Goal: Transaction & Acquisition: Book appointment/travel/reservation

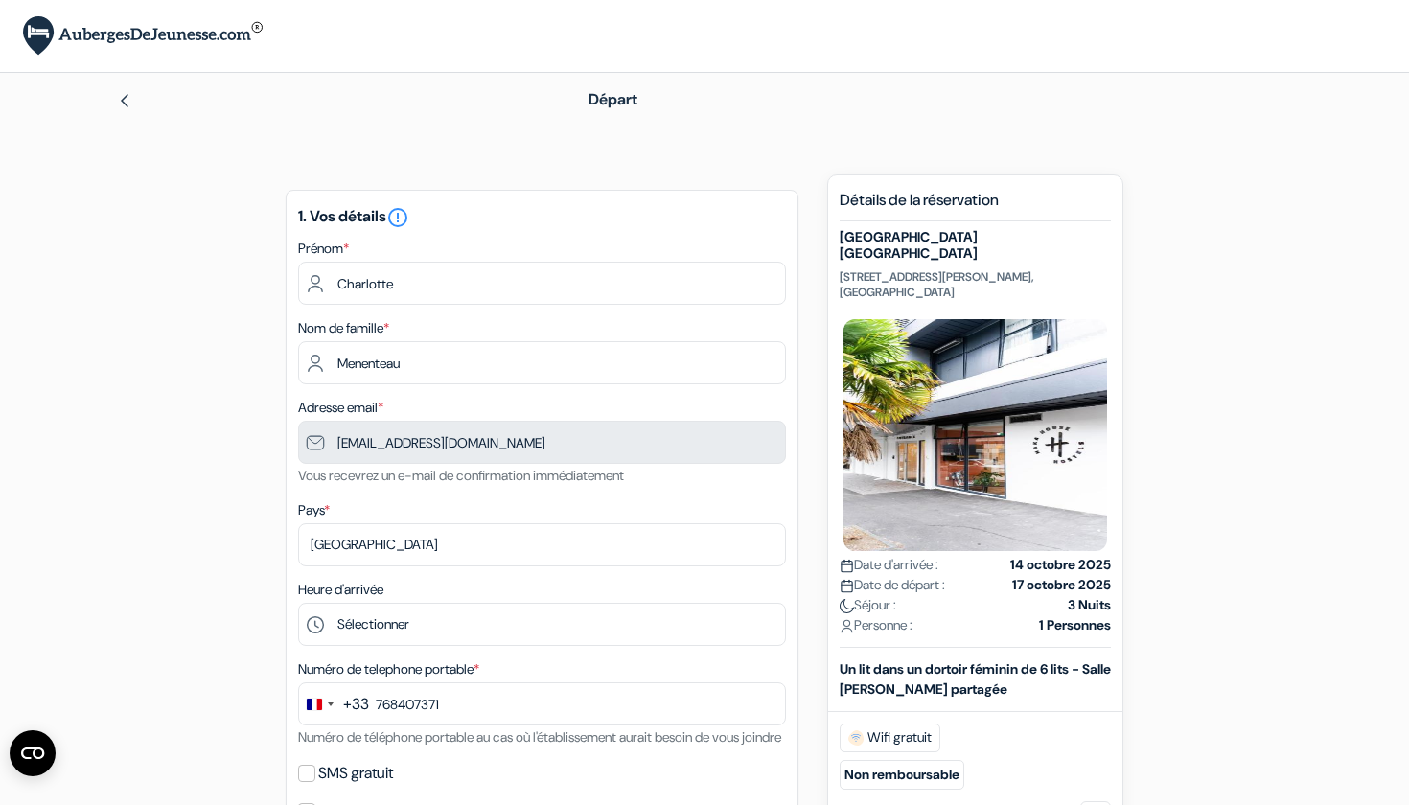
type input "7 68 40 73 71"
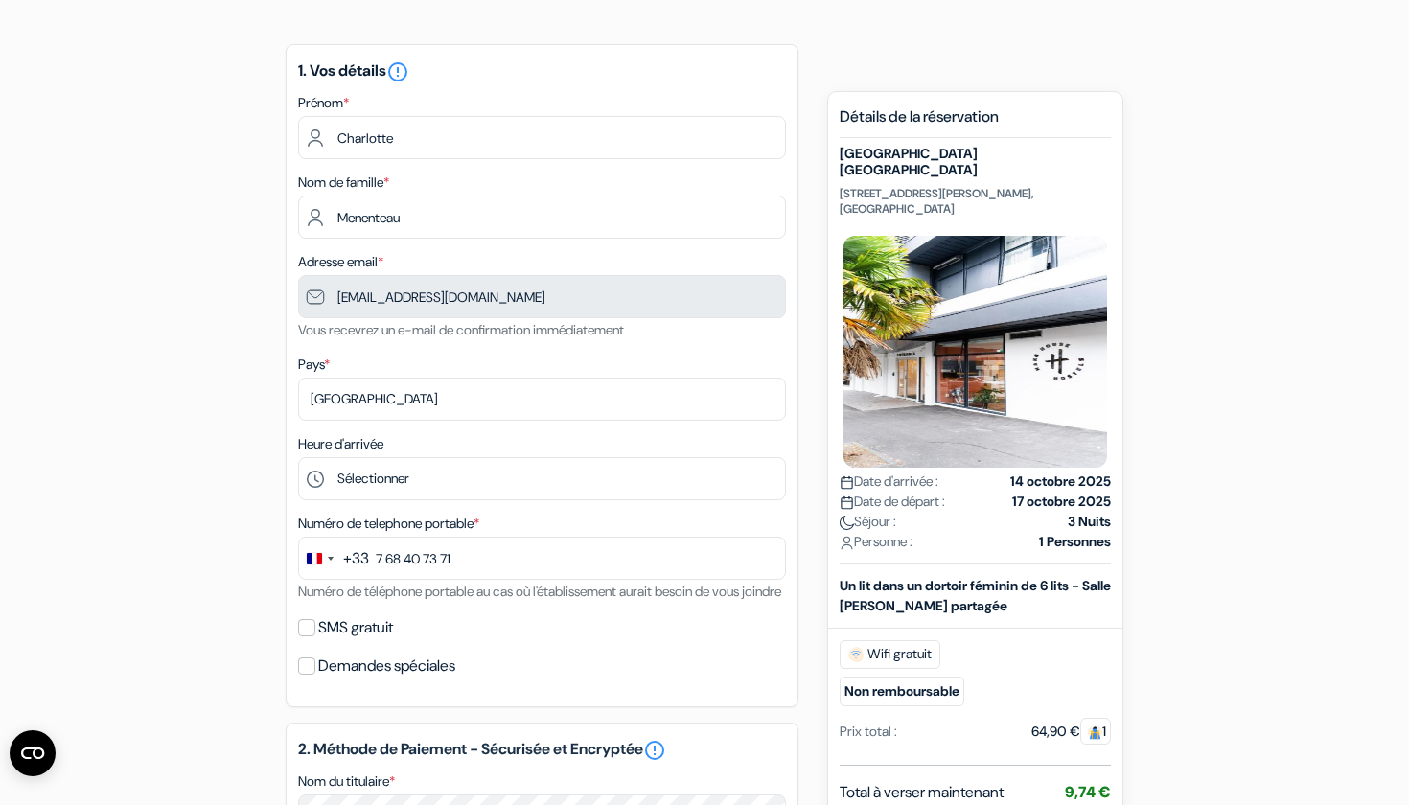
scroll to position [88, 0]
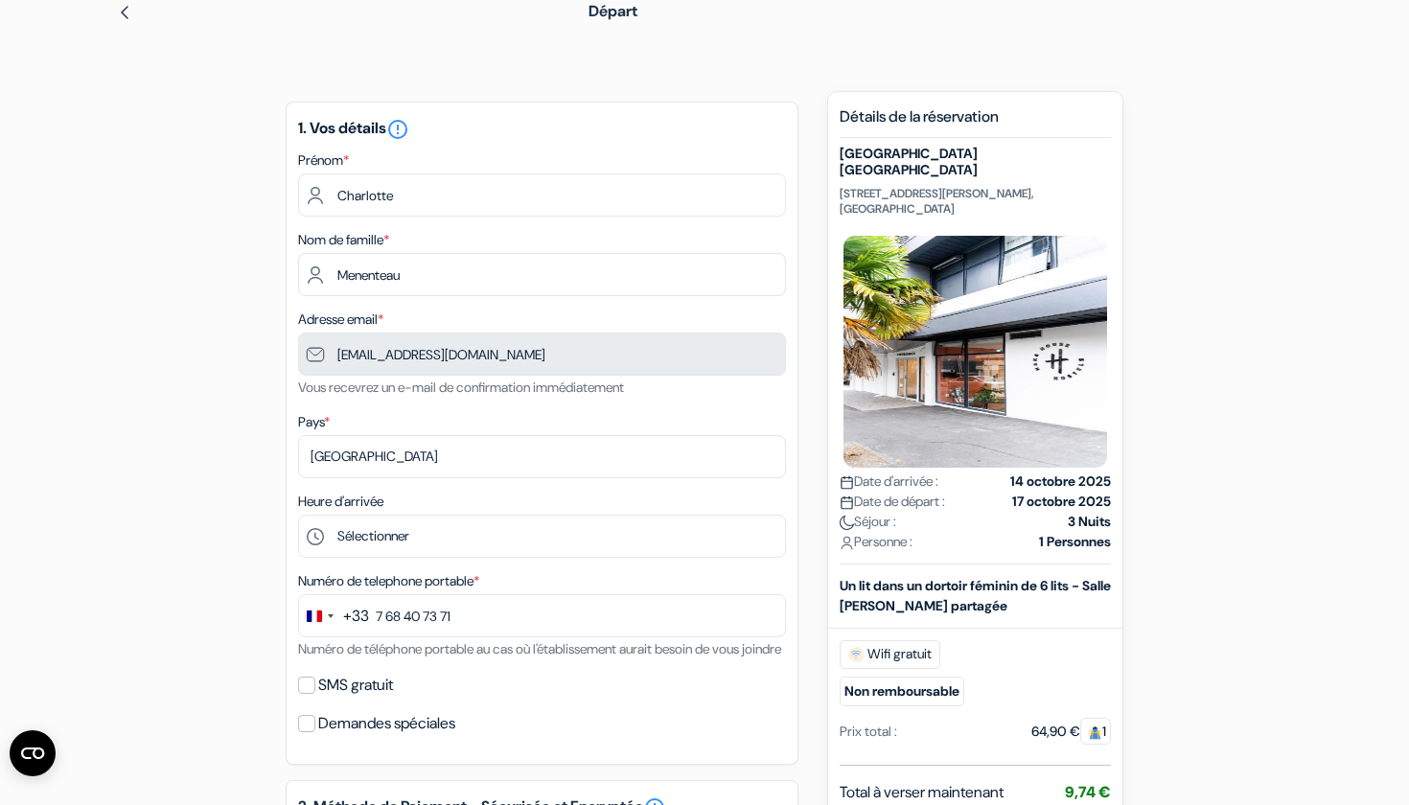
click at [1052, 492] on strong "17 octobre 2025" at bounding box center [1061, 502] width 99 height 20
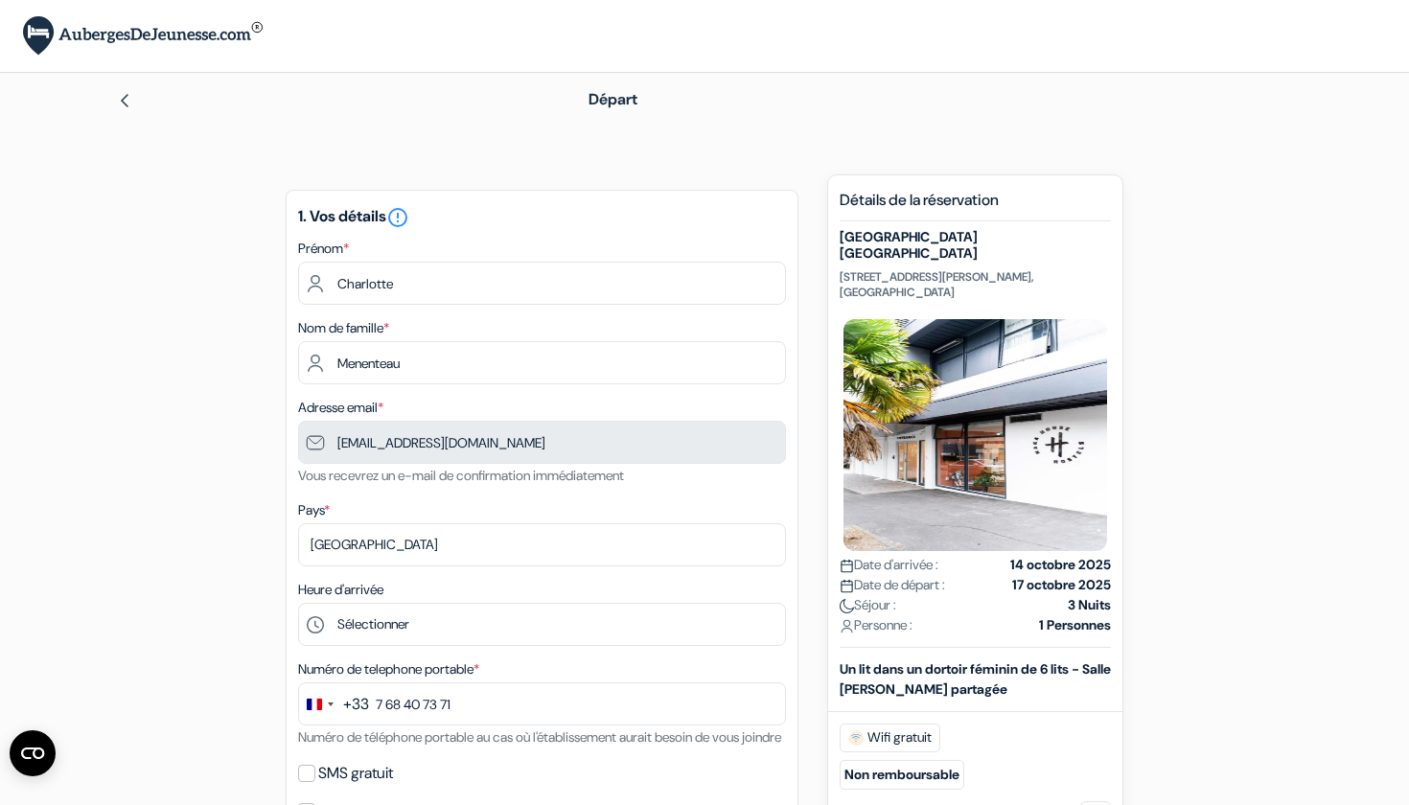
scroll to position [0, 0]
click at [132, 97] on div at bounding box center [321, 99] width 409 height 23
click at [122, 95] on img at bounding box center [124, 100] width 15 height 15
type input "7 68 40 73 71"
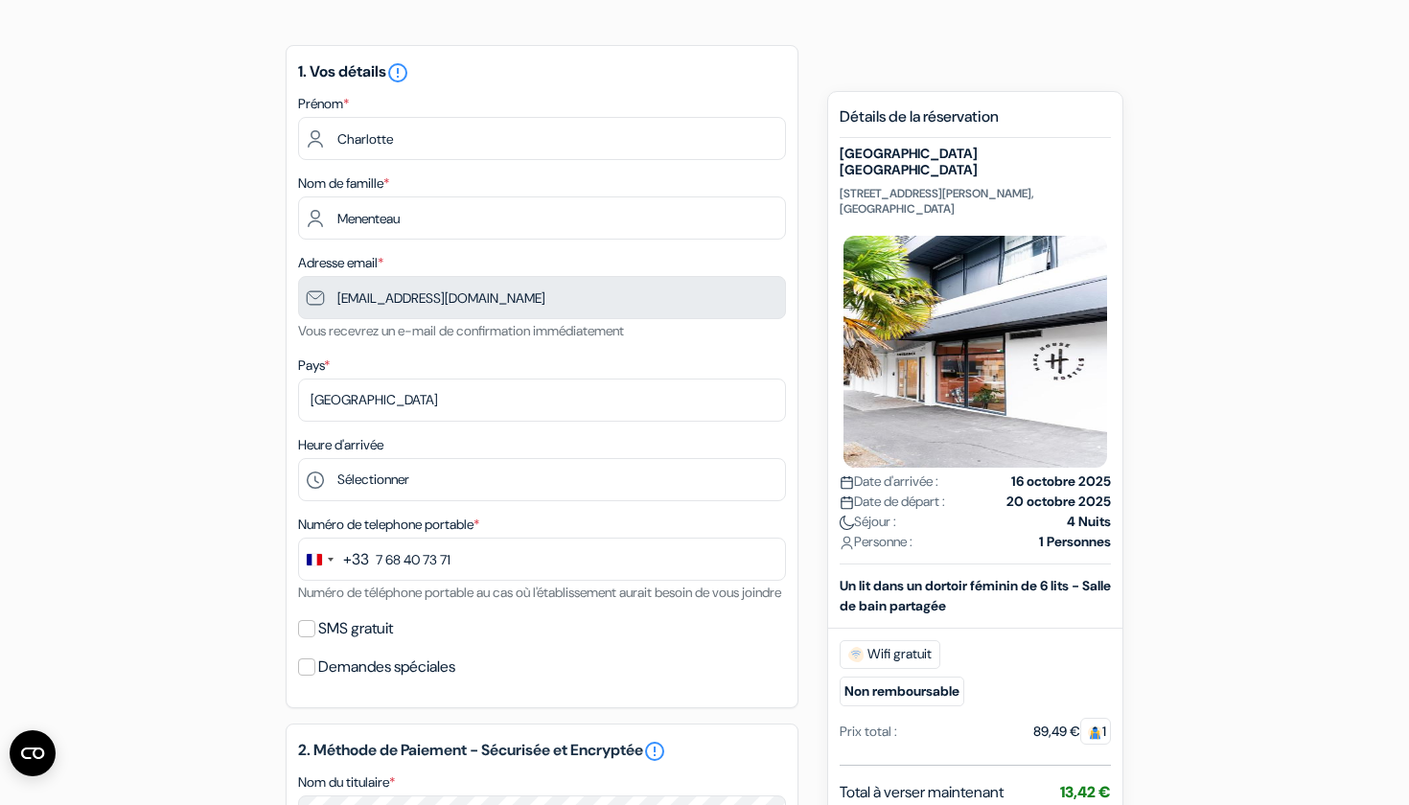
scroll to position [149, 0]
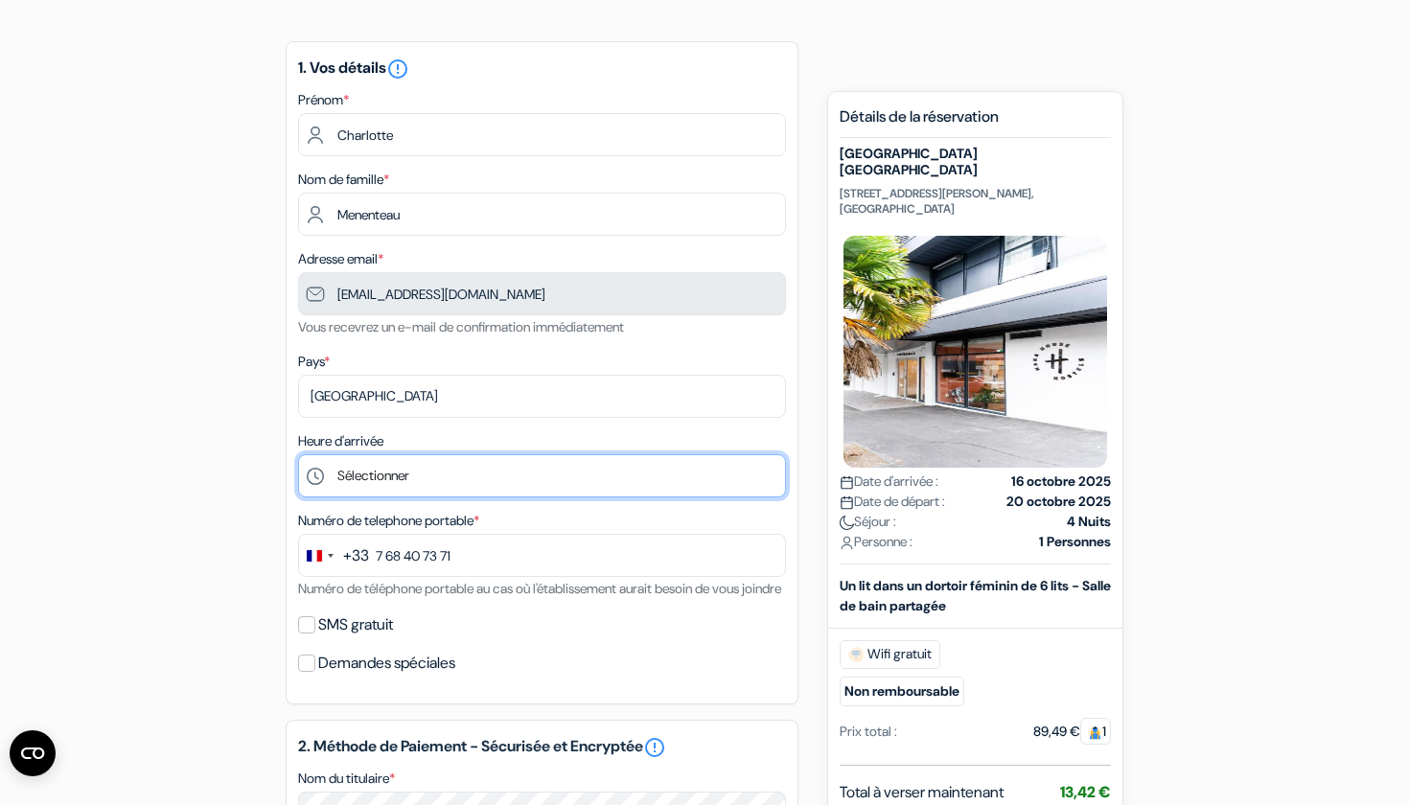
select select "5"
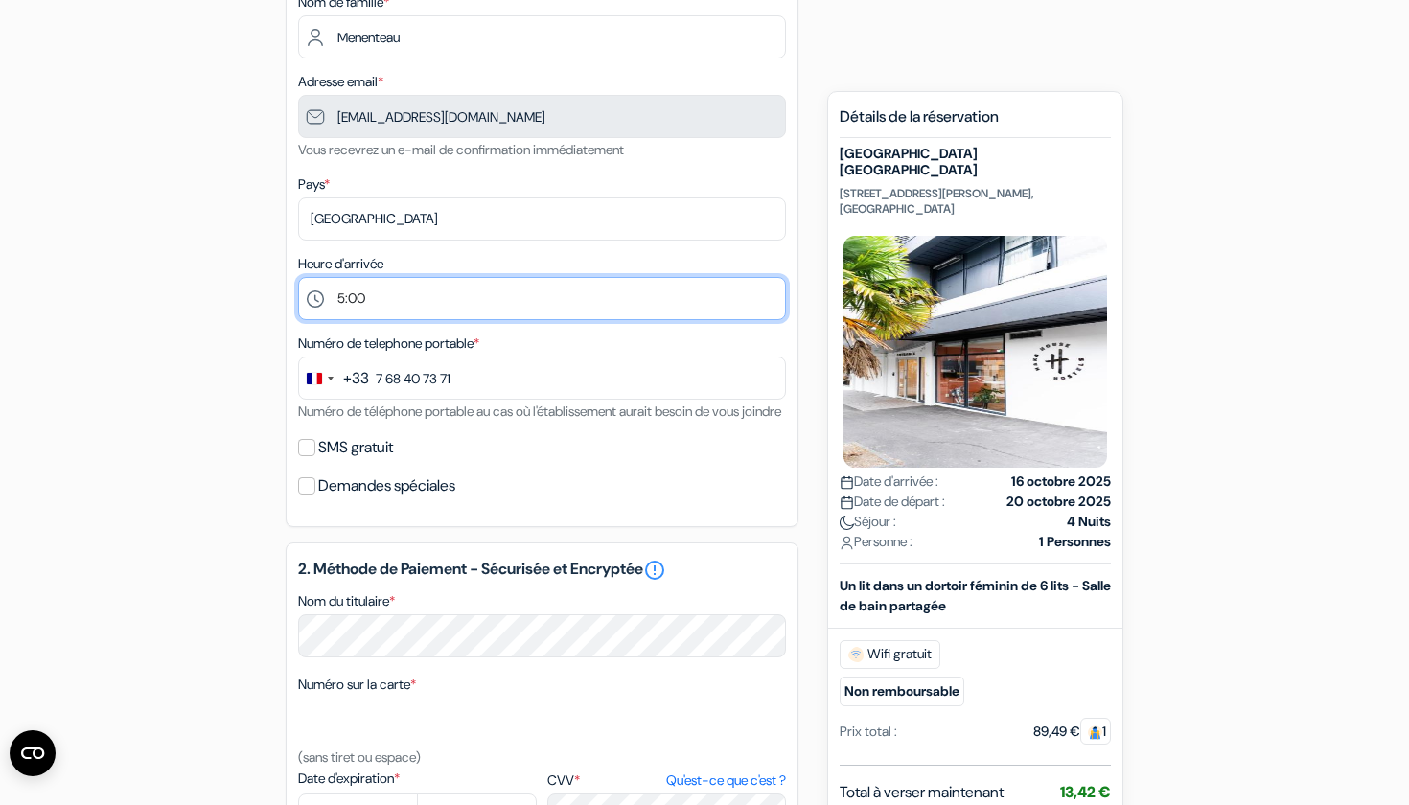
scroll to position [327, 0]
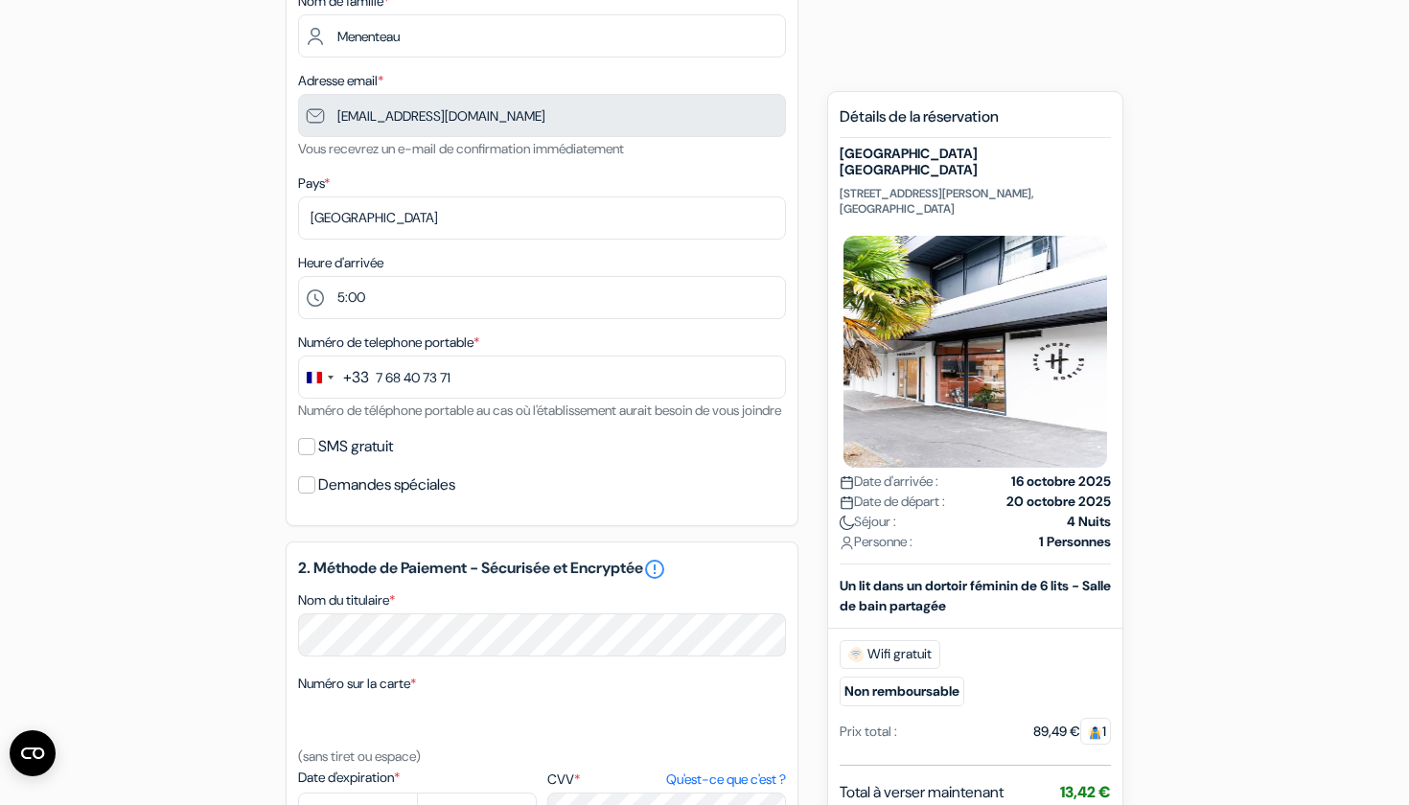
click at [307, 455] on input "SMS gratuit" at bounding box center [306, 446] width 17 height 17
checkbox input "true"
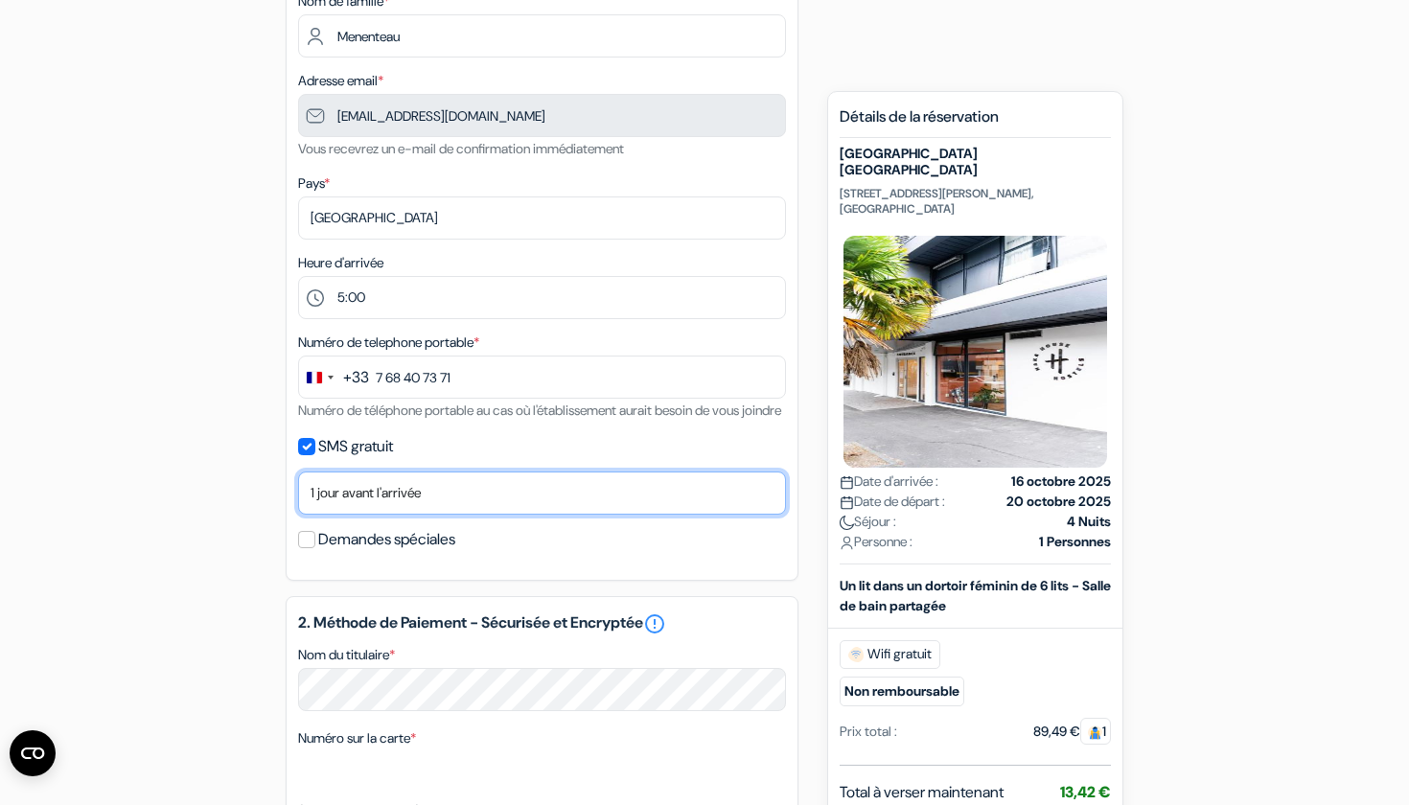
select select "3"
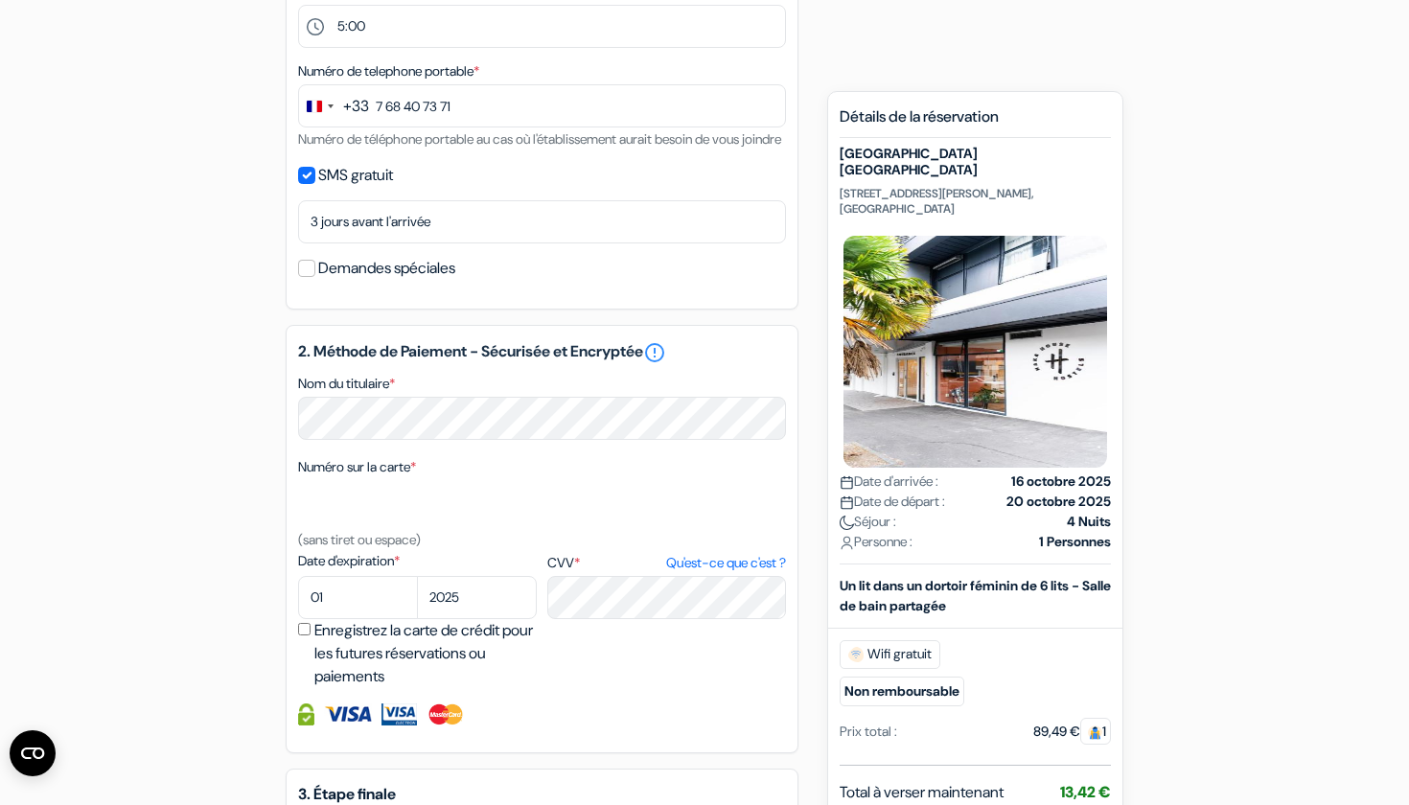
scroll to position [660, 0]
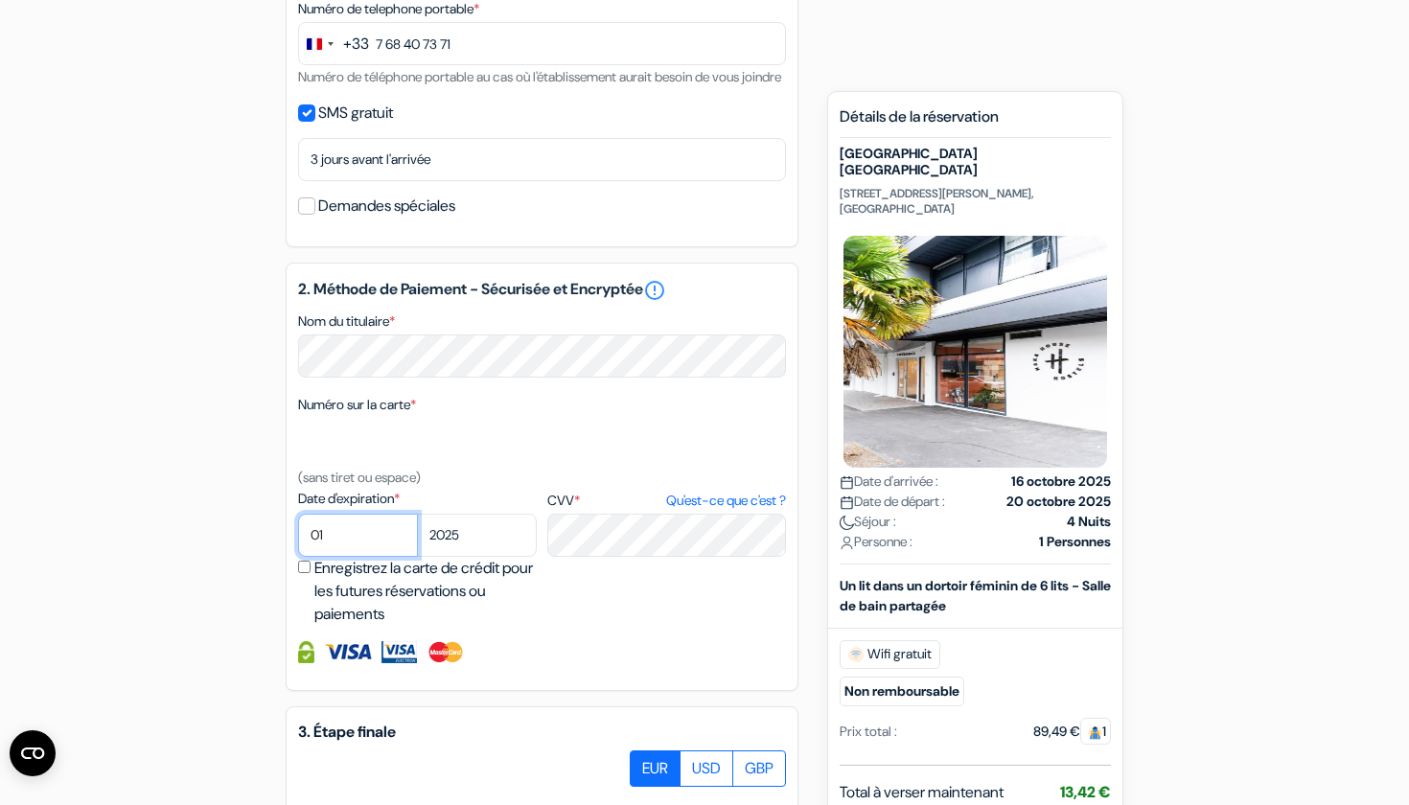
select select "09"
select select "2029"
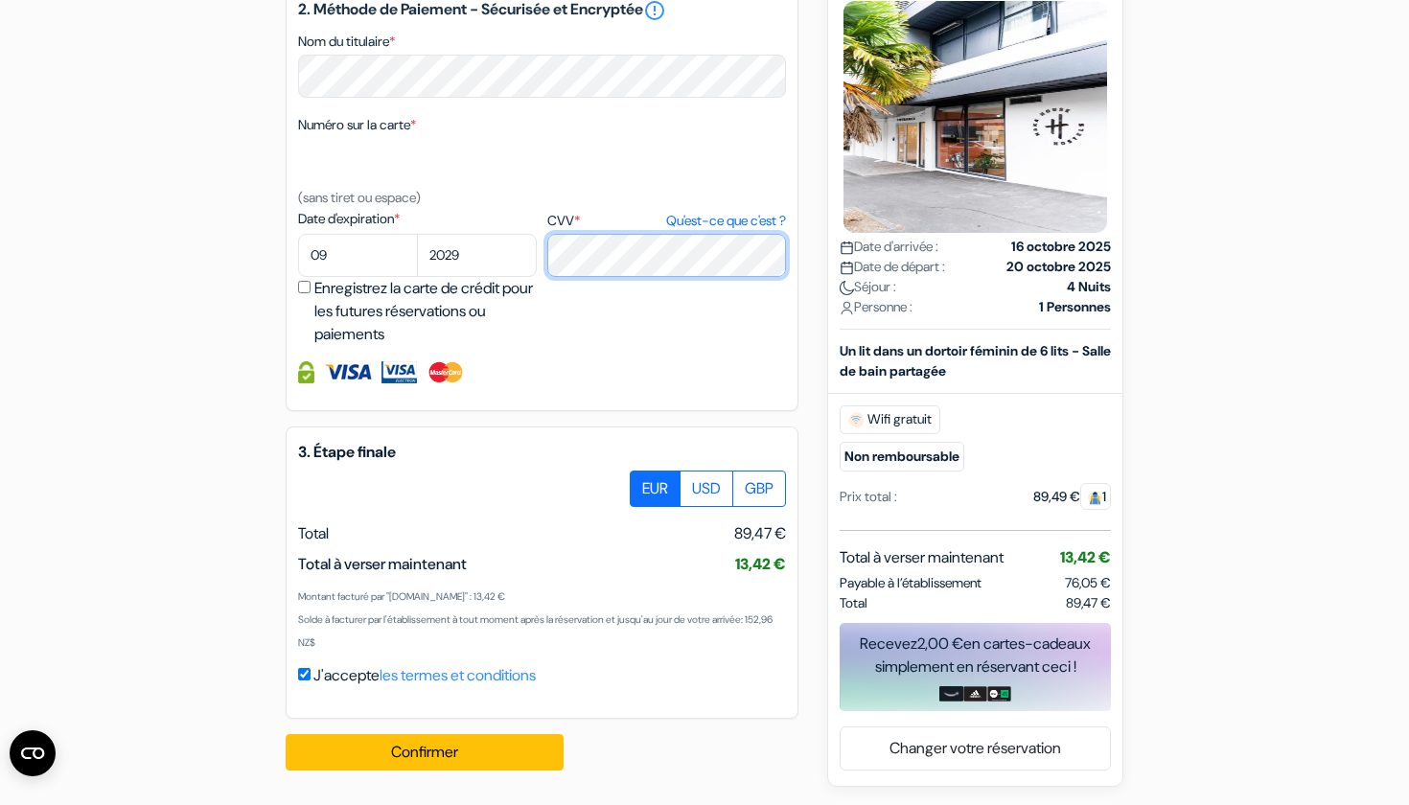
scroll to position [963, 0]
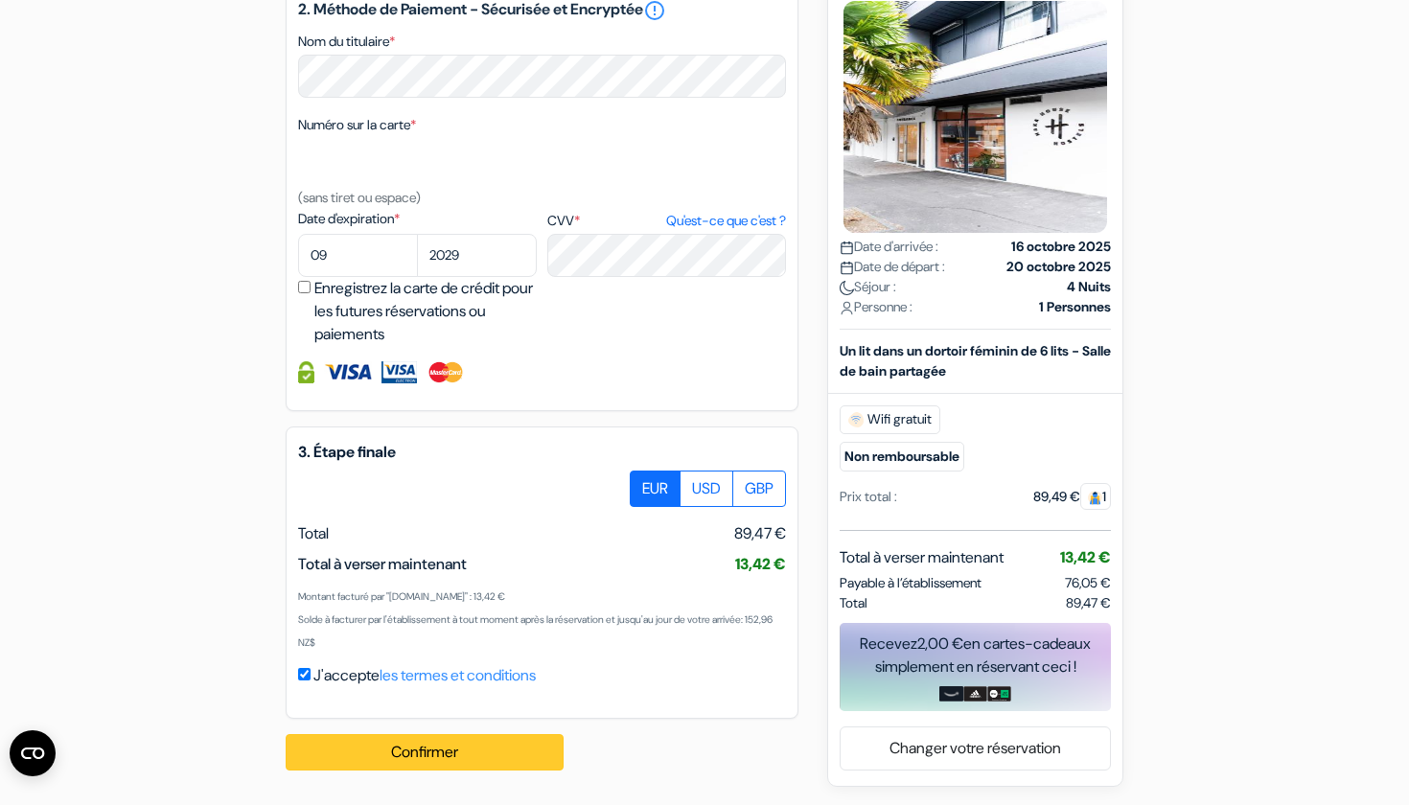
click at [519, 747] on button "Confirmer Loading..." at bounding box center [425, 752] width 278 height 36
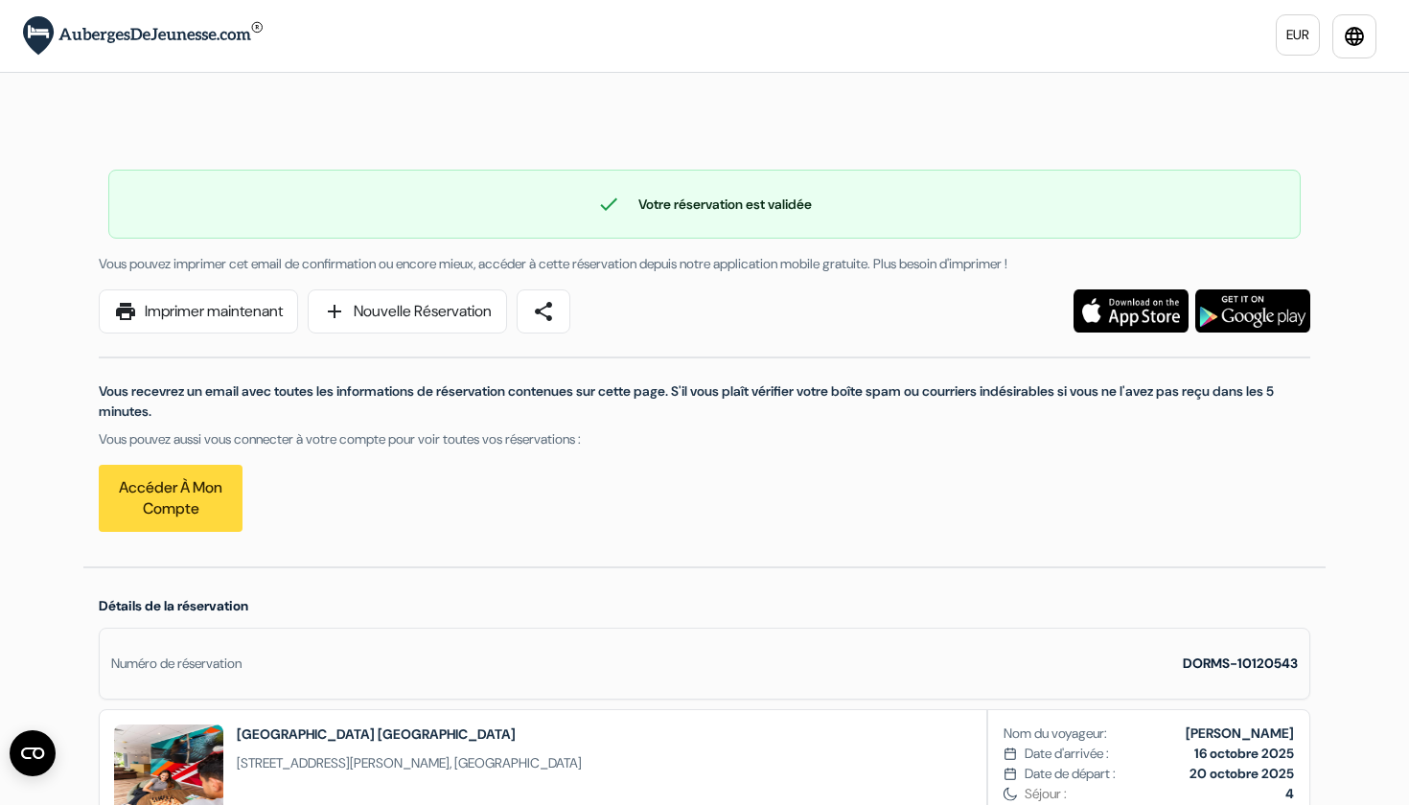
click at [235, 327] on link "print Imprimer maintenant" at bounding box center [198, 311] width 199 height 44
click at [276, 315] on link "print Imprimer maintenant" at bounding box center [198, 311] width 199 height 44
click at [183, 483] on link "Accéder à mon compte" at bounding box center [171, 498] width 144 height 67
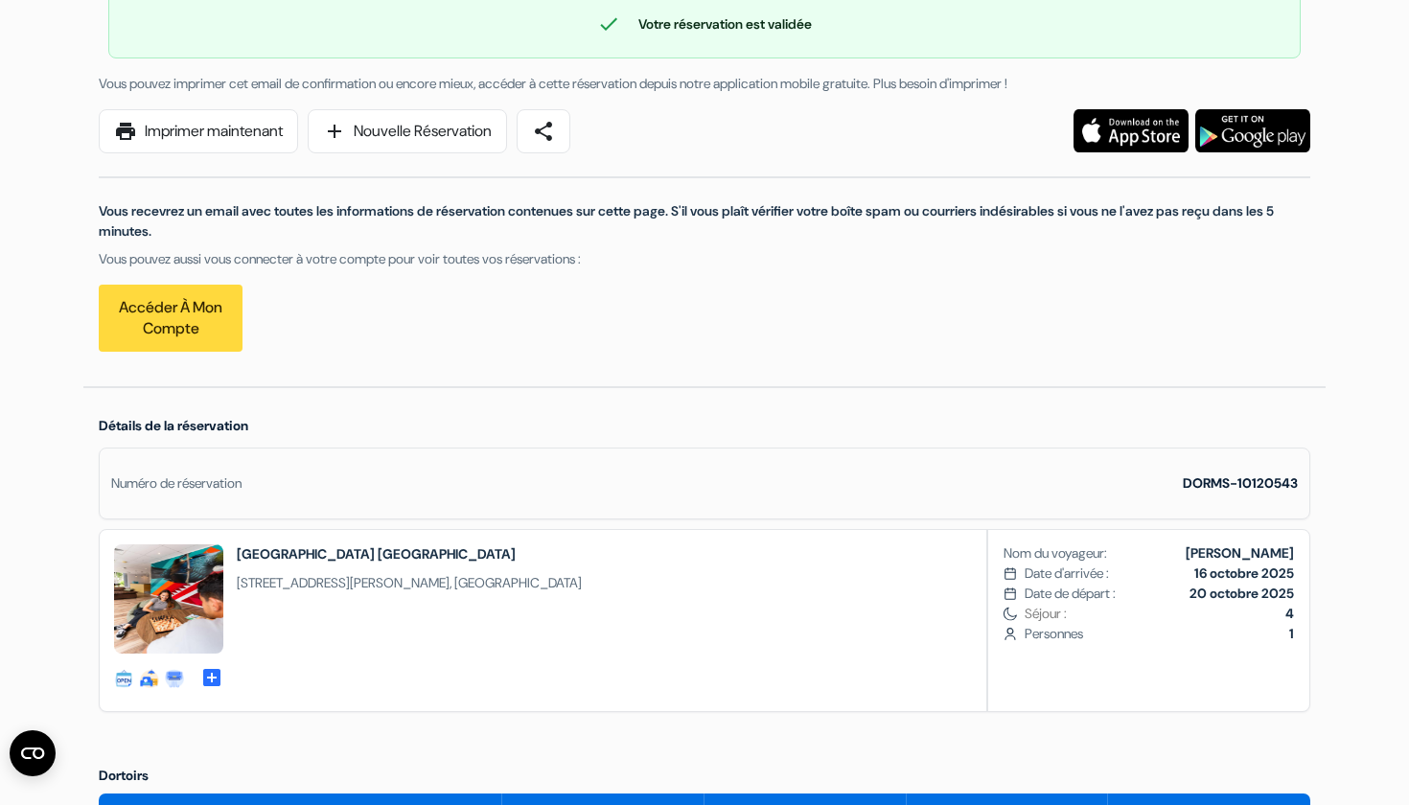
scroll to position [182, 0]
